Goal: Task Accomplishment & Management: Manage account settings

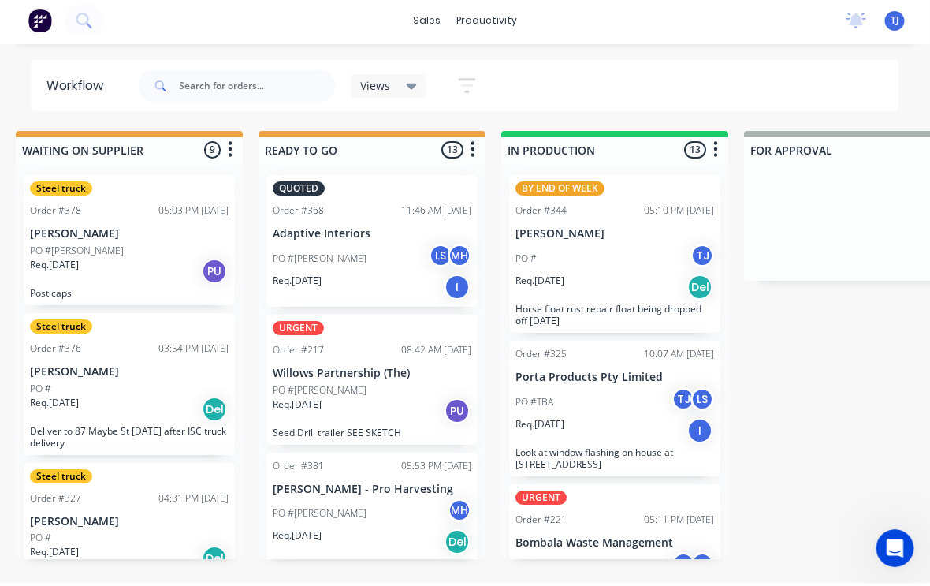
scroll to position [1559, 0]
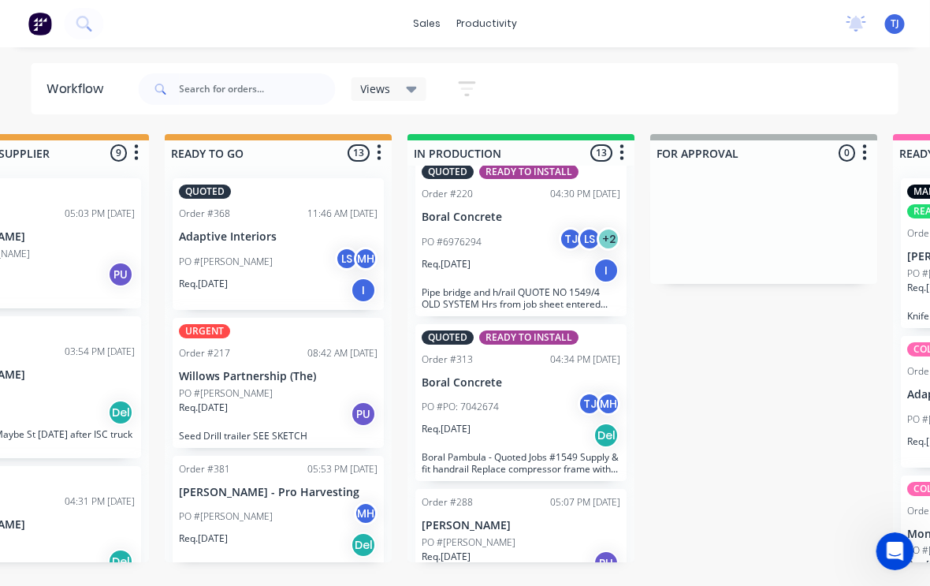
click at [542, 535] on div "PO #[PERSON_NAME]" at bounding box center [522, 542] width 199 height 14
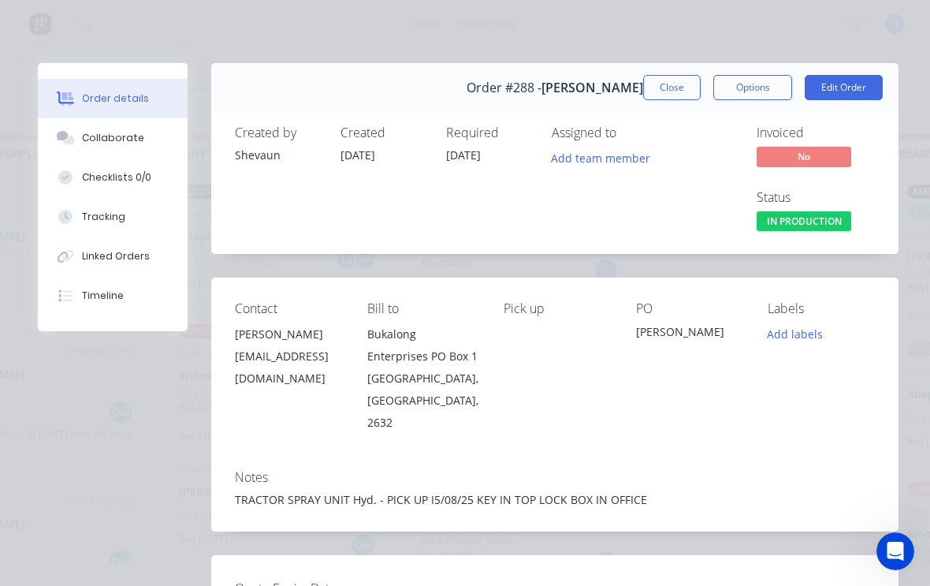
click at [854, 85] on button "Edit Order" at bounding box center [844, 87] width 78 height 25
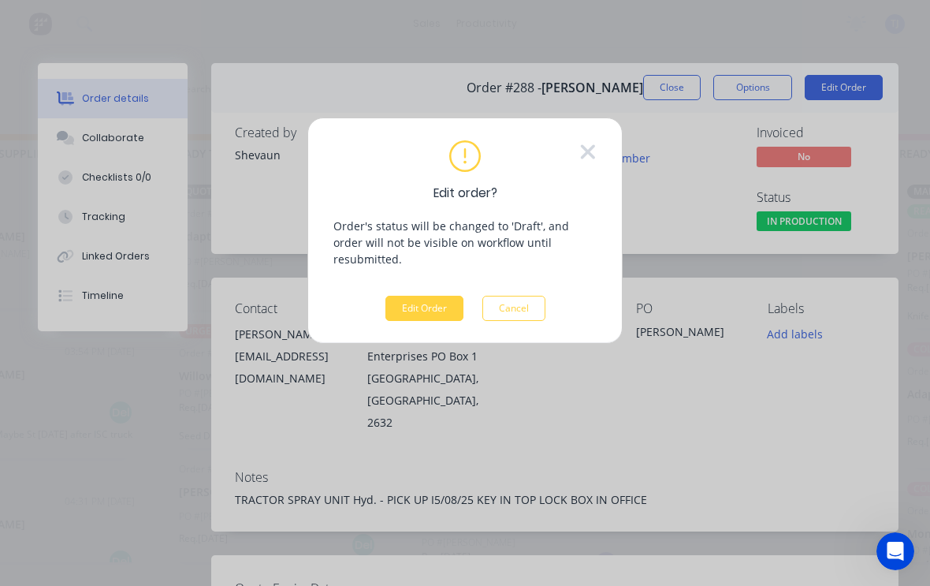
click at [438, 296] on button "Edit Order" at bounding box center [424, 308] width 78 height 25
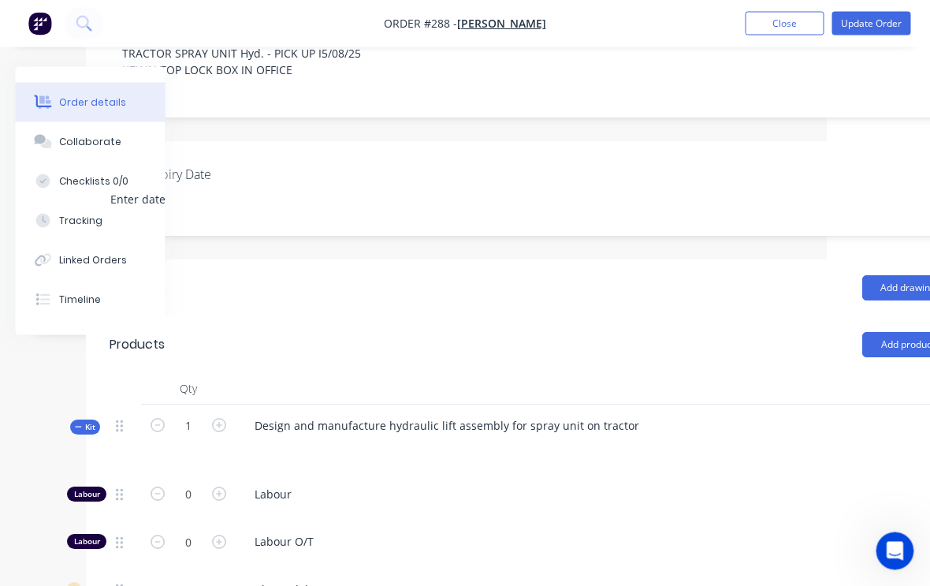
scroll to position [360, 166]
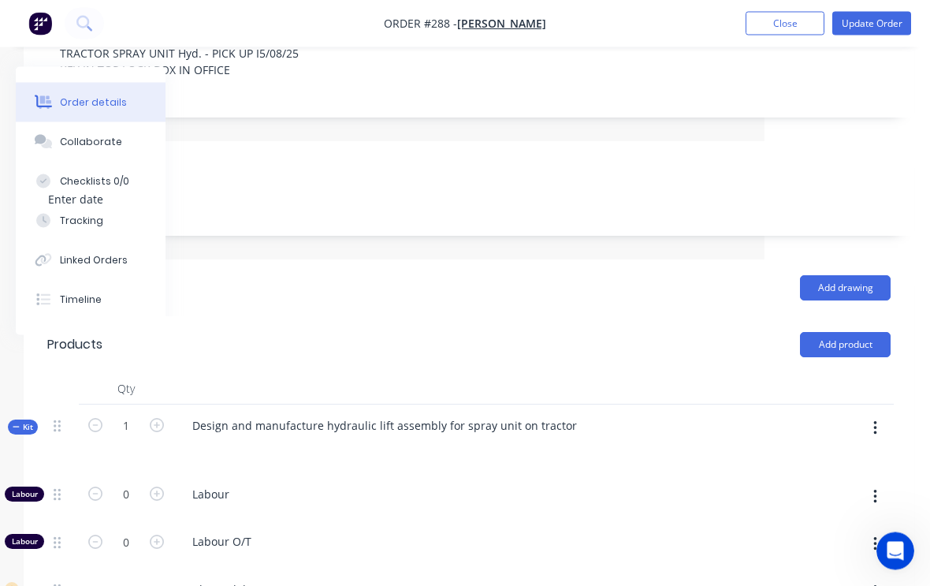
click at [877, 415] on button "button" at bounding box center [875, 429] width 37 height 28
click at [824, 458] on div "Add product to kit" at bounding box center [818, 469] width 121 height 23
click at [817, 521] on div "Product catalogue" at bounding box center [818, 532] width 121 height 23
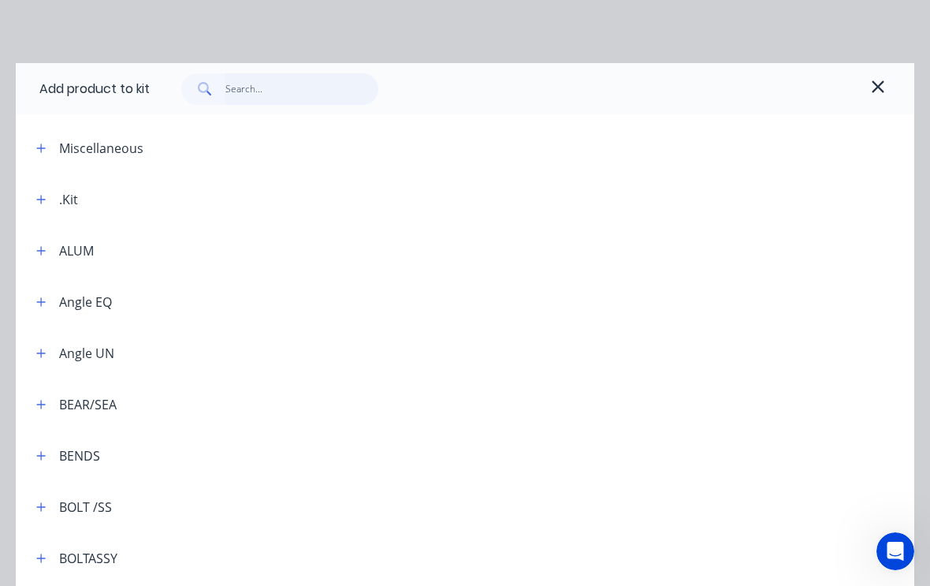
click at [291, 85] on input "text" at bounding box center [302, 89] width 154 height 32
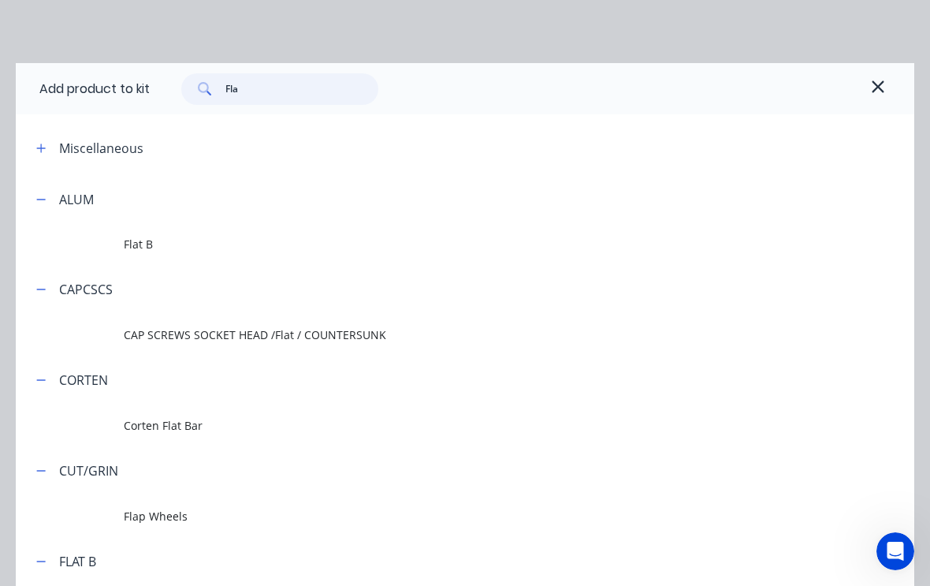
type input "Flat"
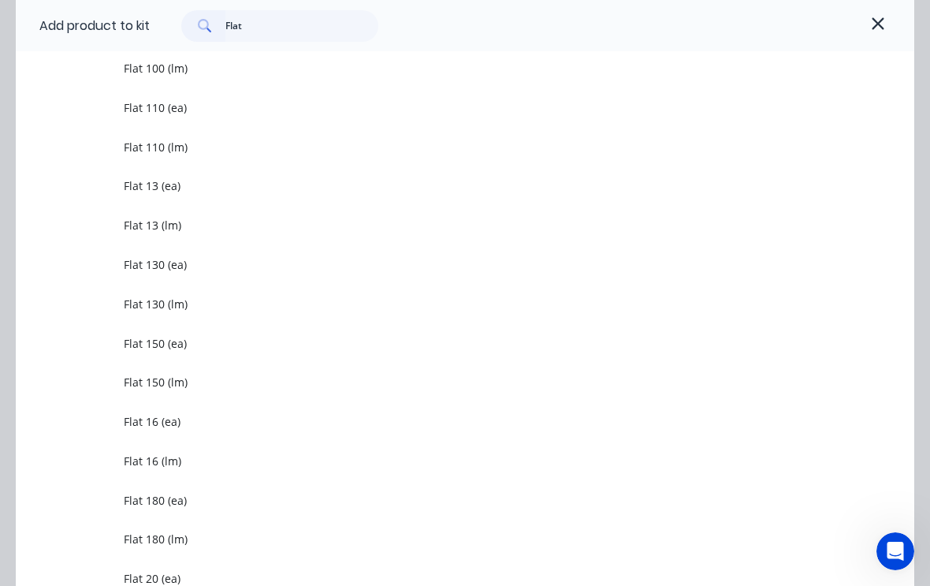
scroll to position [565, 0]
click at [177, 382] on span "Flat 150 (lm)" at bounding box center [440, 382] width 633 height 17
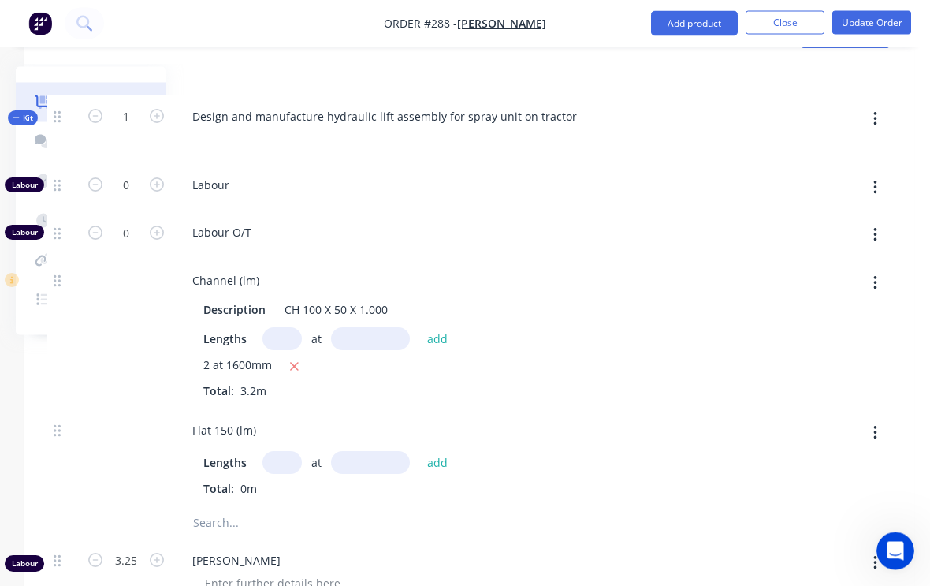
scroll to position [670, 166]
click at [285, 451] on input "text" at bounding box center [281, 462] width 39 height 23
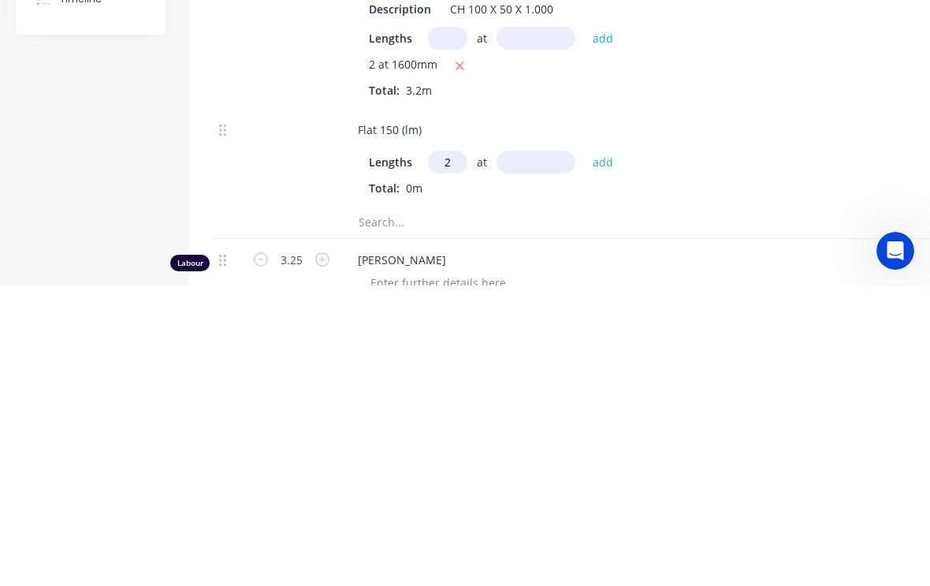
type input "2"
click at [559, 451] on input "text" at bounding box center [536, 462] width 79 height 23
type input "400"
click at [605, 452] on button "add" at bounding box center [603, 462] width 37 height 21
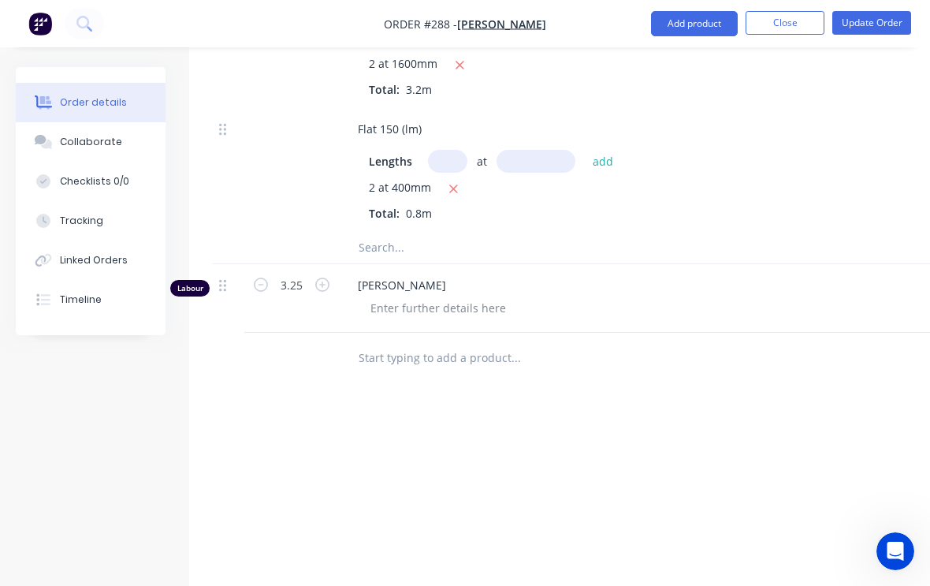
click at [74, 220] on div "Tracking" at bounding box center [81, 221] width 43 height 14
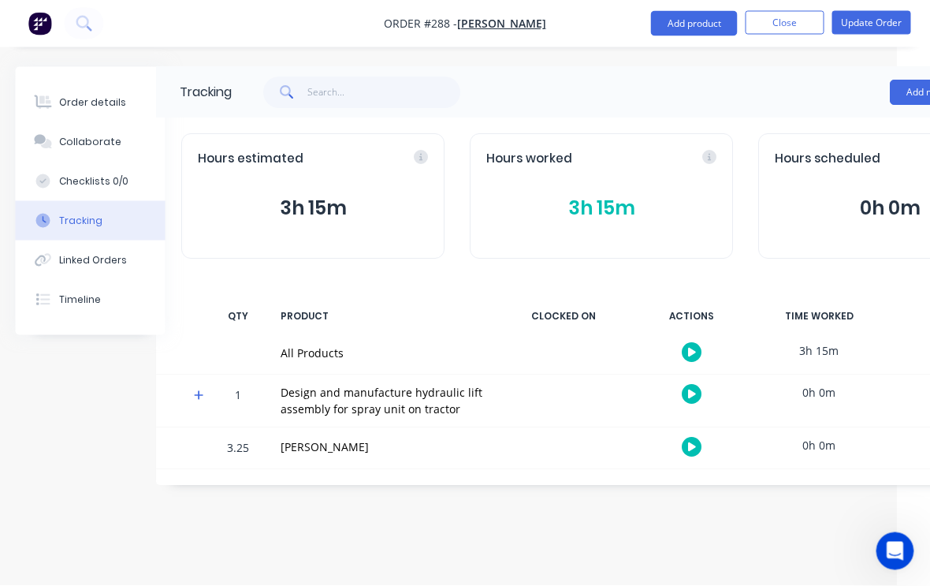
scroll to position [0, 127]
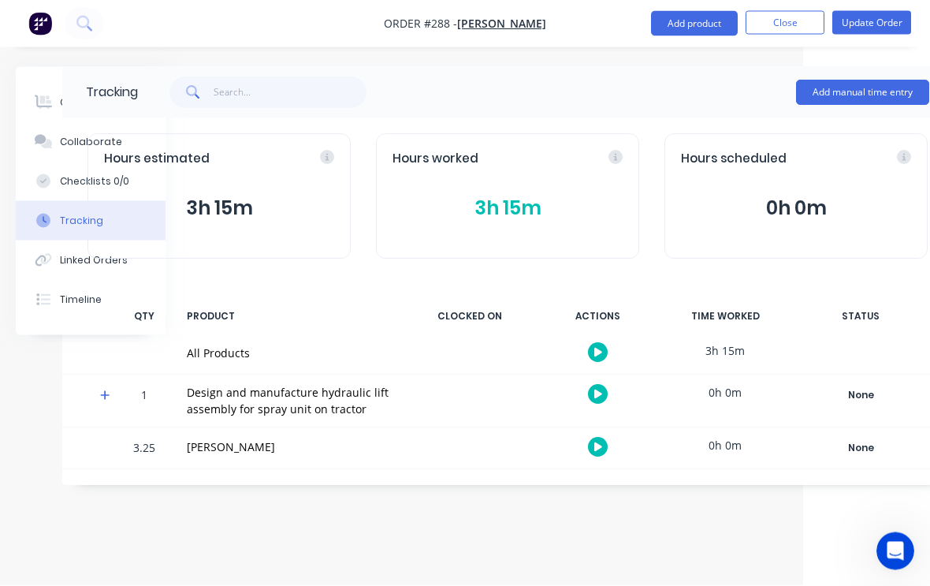
click at [870, 96] on button "Add manual time entry" at bounding box center [862, 92] width 133 height 25
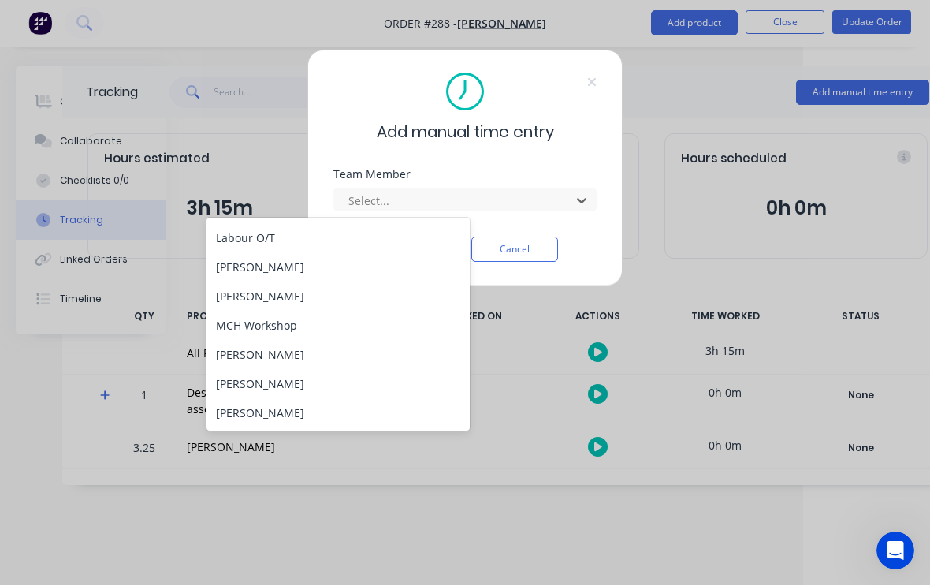
scroll to position [85, 0]
click at [308, 411] on div "[PERSON_NAME]" at bounding box center [338, 413] width 263 height 29
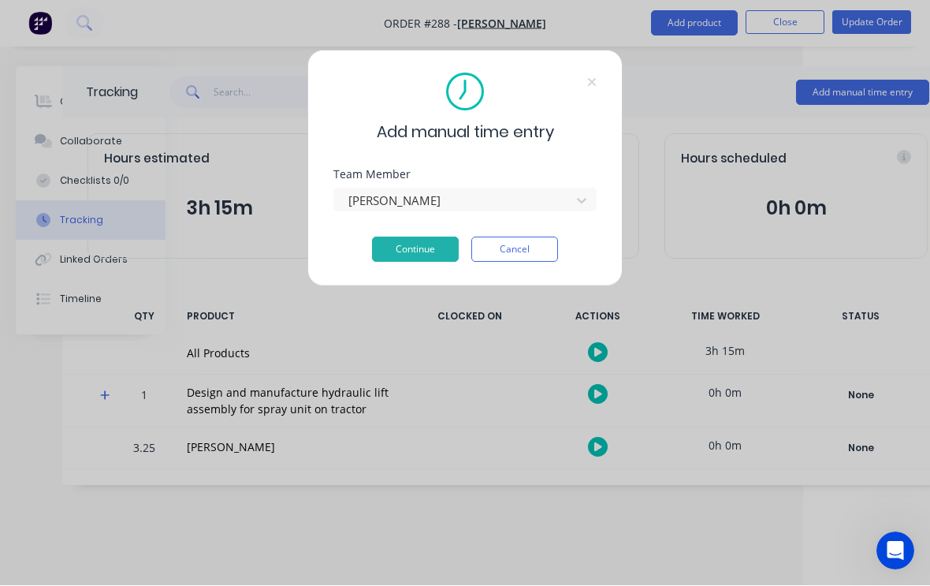
click at [432, 243] on button "Continue" at bounding box center [415, 249] width 87 height 25
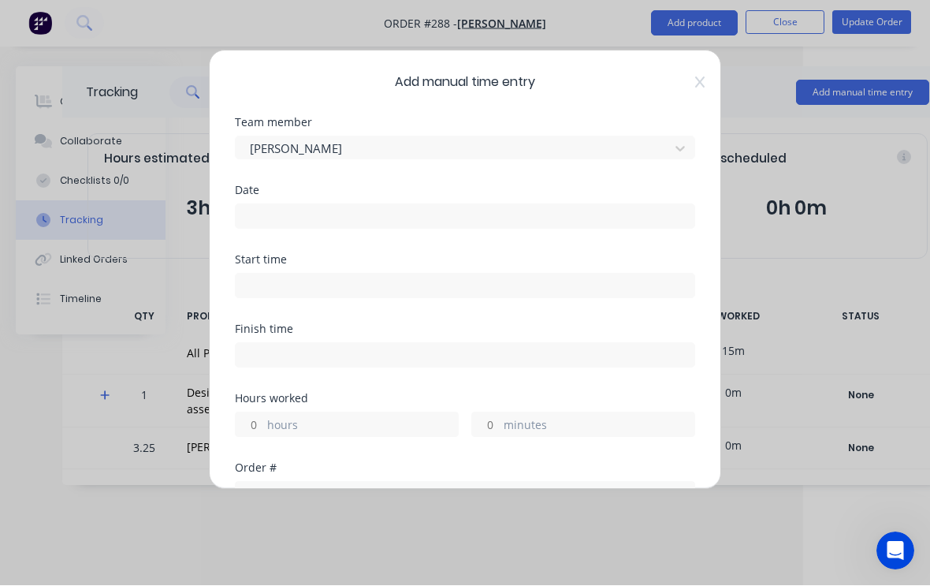
click at [536, 214] on input at bounding box center [465, 217] width 459 height 24
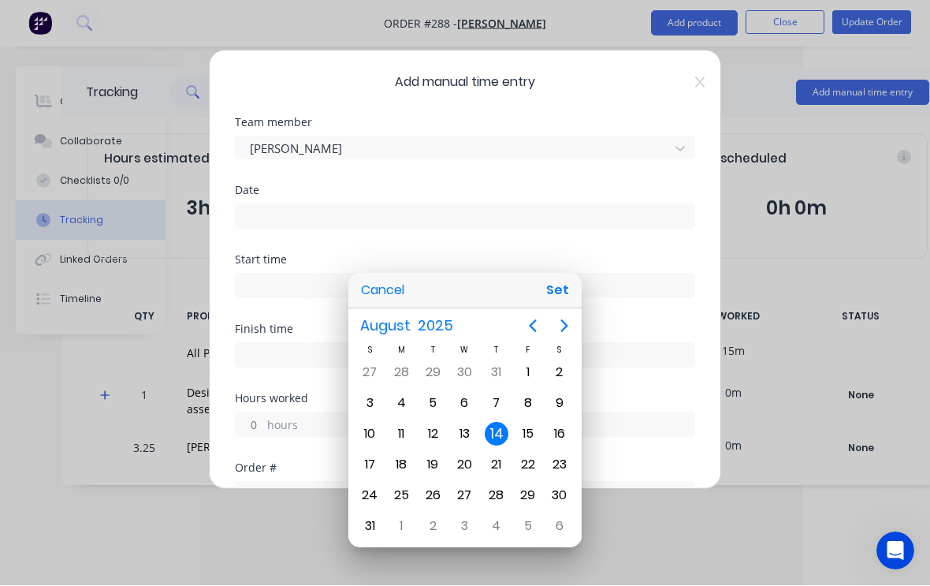
click at [559, 305] on button "Set" at bounding box center [557, 291] width 35 height 28
type input "[DATE]"
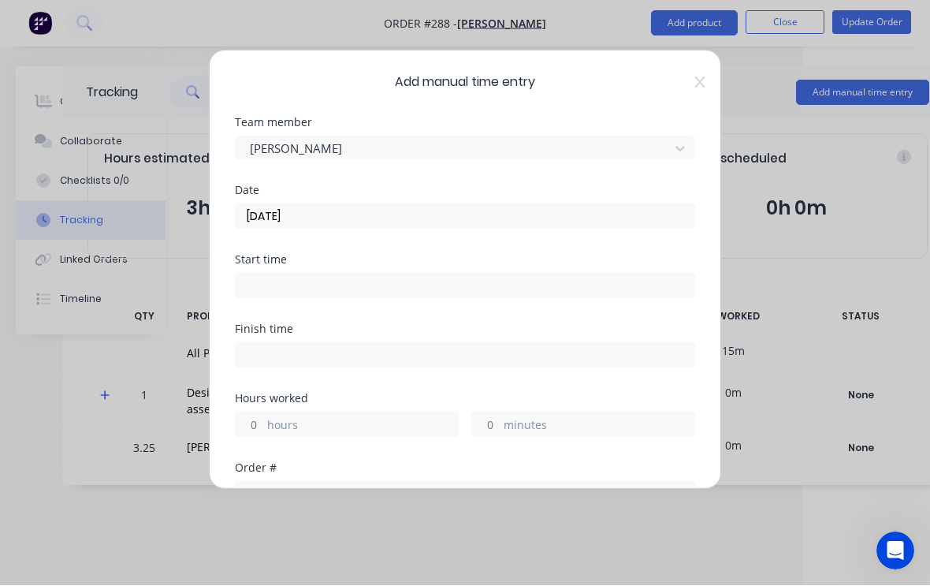
click at [379, 282] on input at bounding box center [465, 286] width 459 height 24
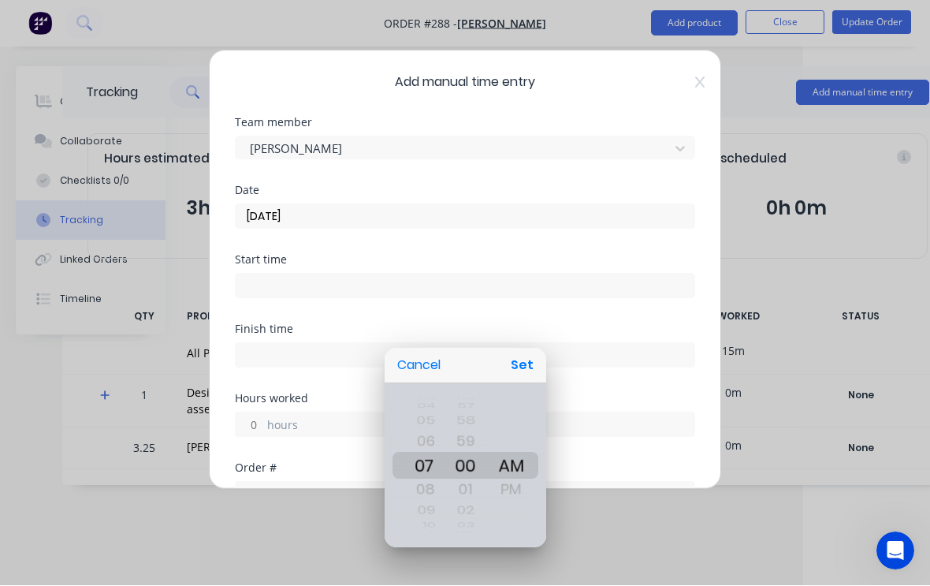
click at [531, 380] on button "Set" at bounding box center [521, 366] width 35 height 28
type input "07:00 AM"
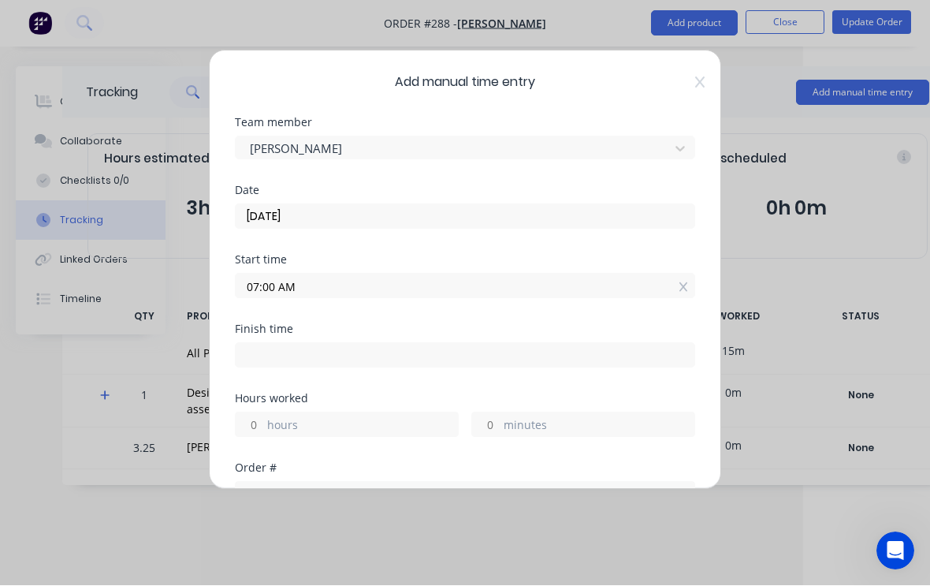
click at [542, 352] on input at bounding box center [465, 356] width 459 height 24
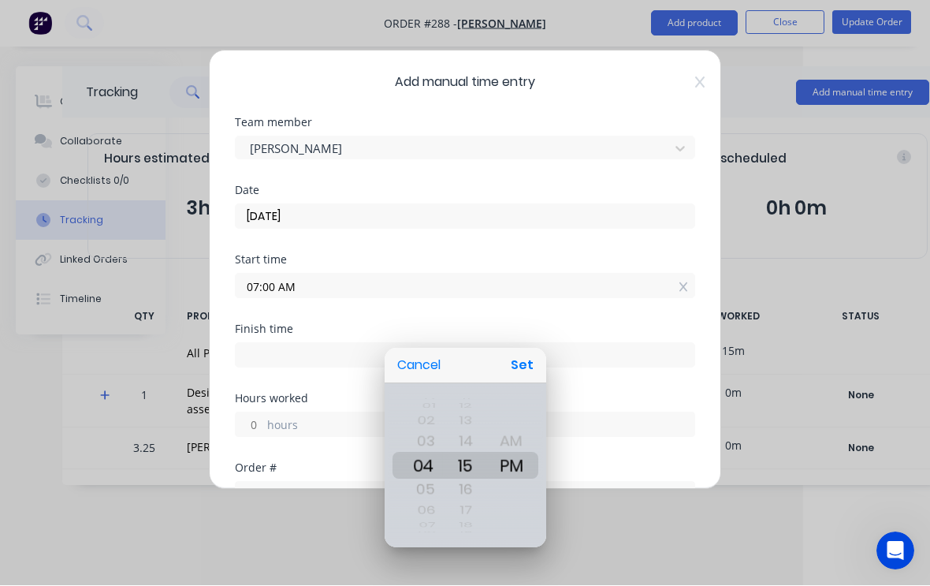
click at [534, 380] on button "Set" at bounding box center [521, 366] width 35 height 28
type input "04:15 PM"
type input "9"
type input "15"
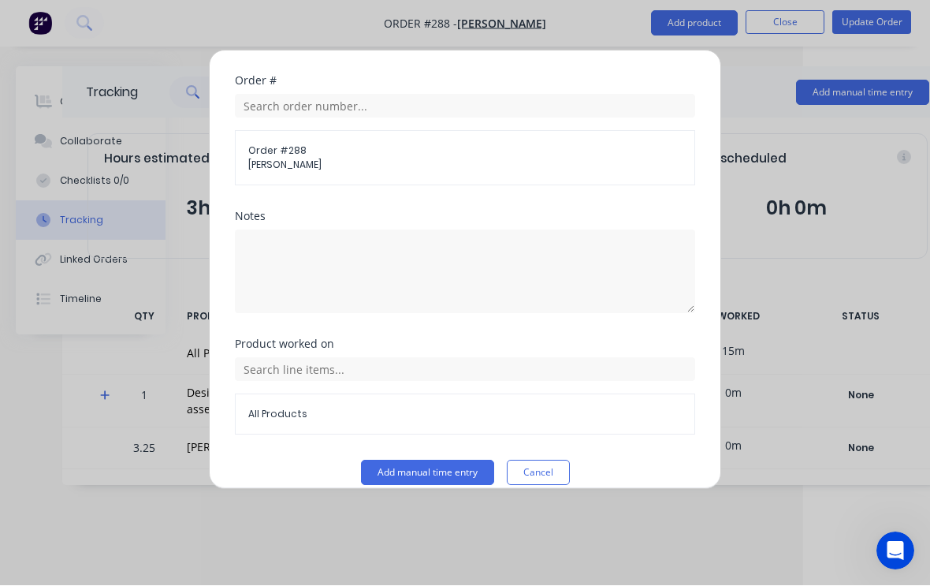
scroll to position [386, 0]
click at [449, 471] on button "Add manual time entry" at bounding box center [427, 473] width 133 height 25
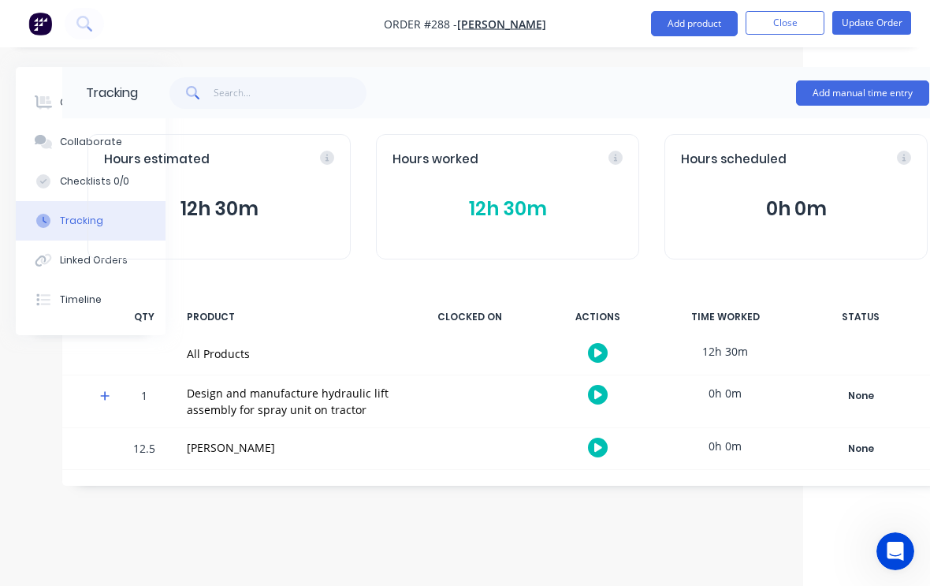
click at [881, 24] on button "Update Order" at bounding box center [871, 23] width 79 height 24
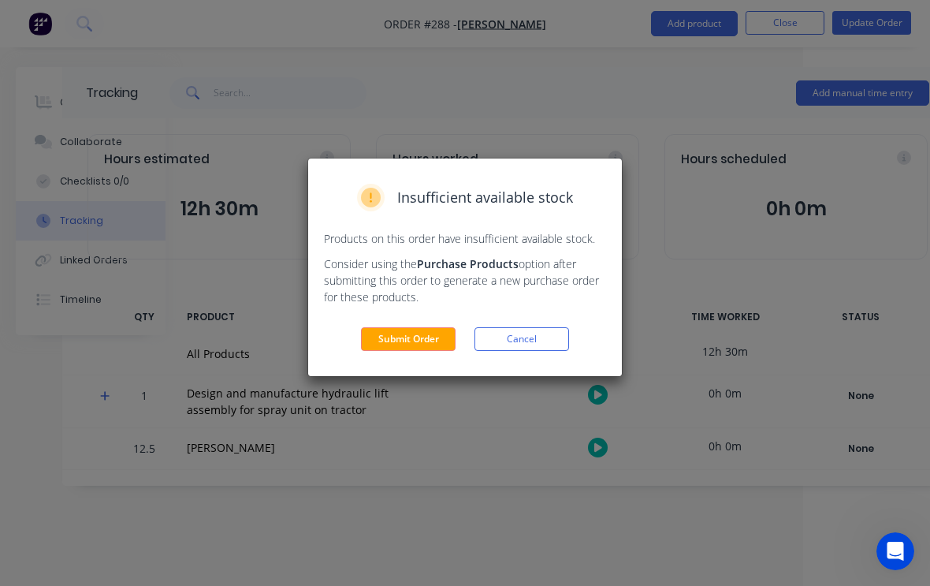
click at [420, 340] on button "Submit Order" at bounding box center [408, 339] width 95 height 24
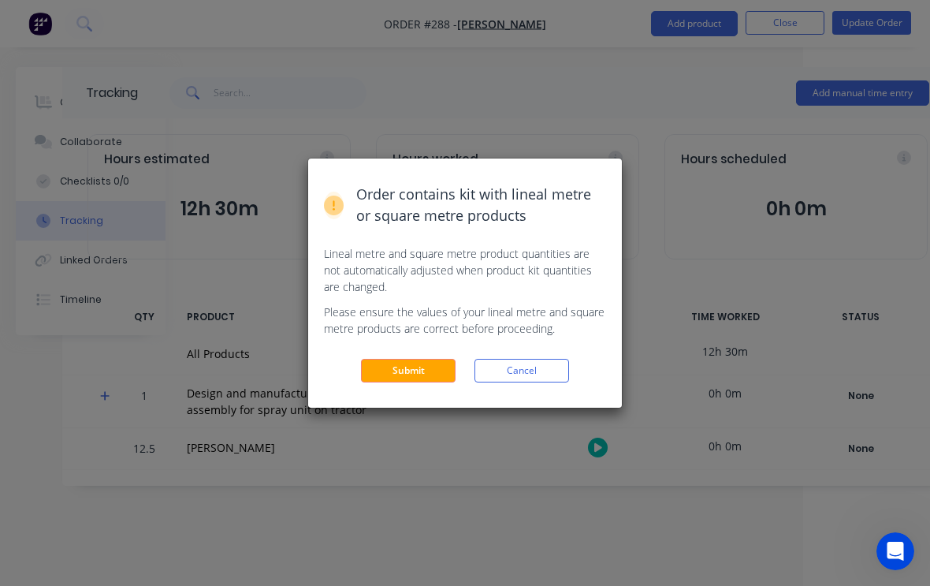
click at [429, 359] on button "Submit" at bounding box center [408, 371] width 95 height 24
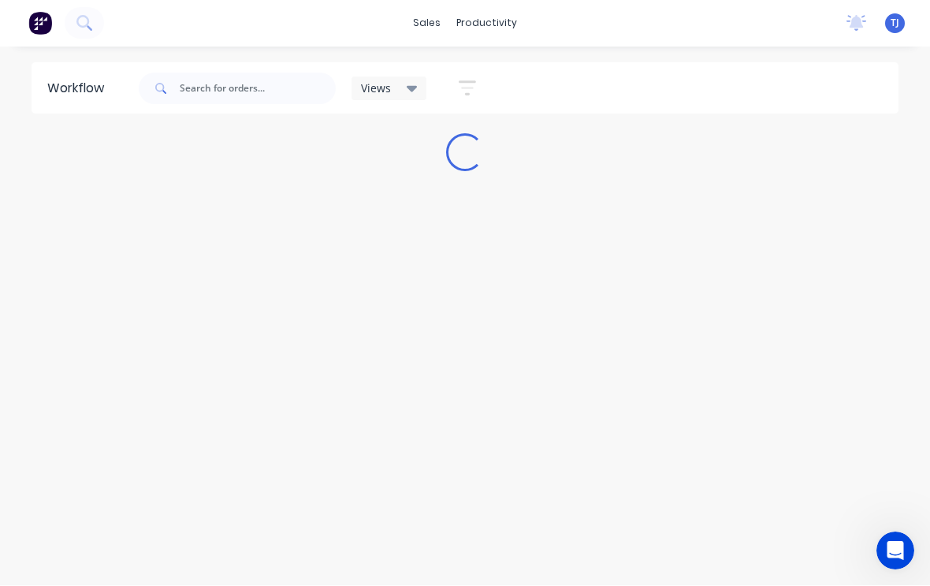
scroll to position [1, 0]
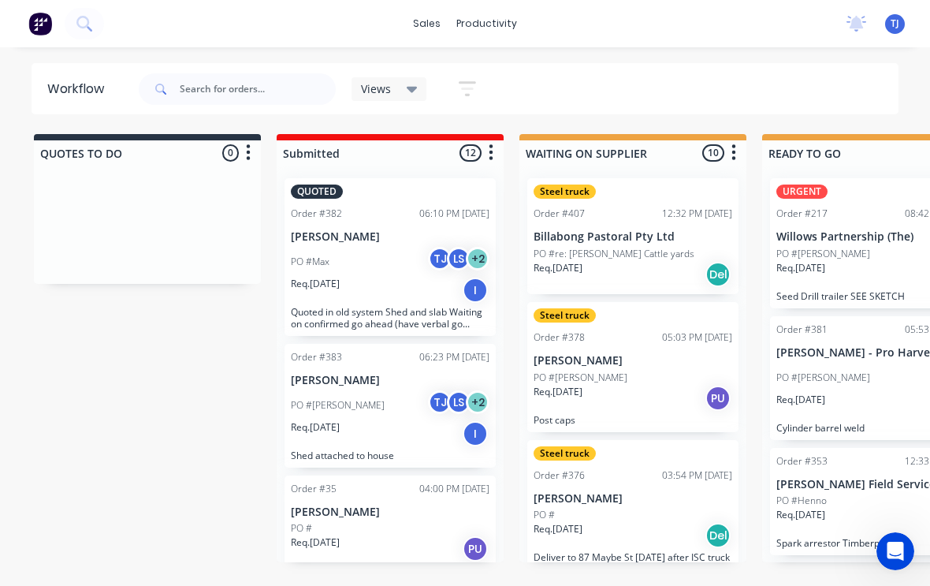
click at [892, 27] on span "TJ" at bounding box center [895, 24] width 9 height 14
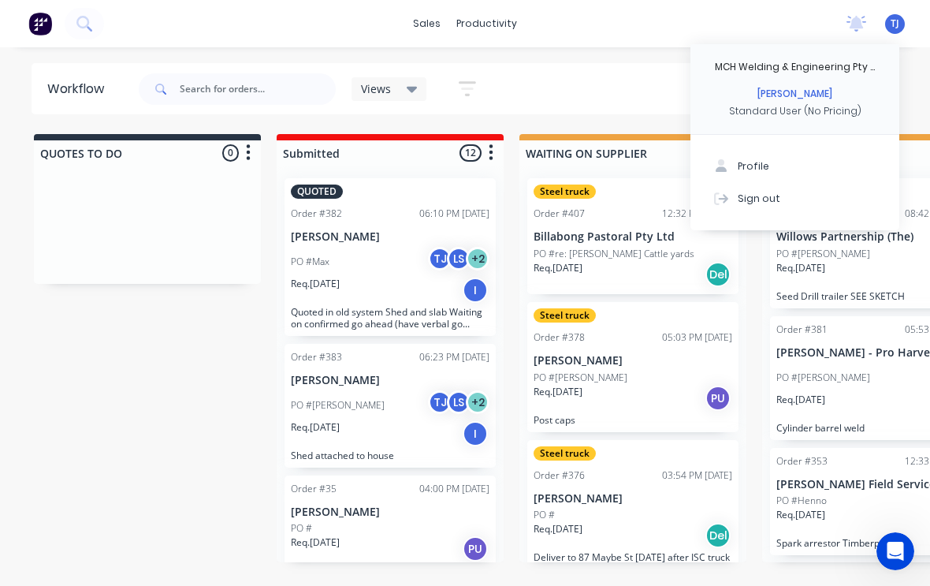
click at [779, 192] on button "Sign out" at bounding box center [795, 198] width 209 height 32
